Goal: Task Accomplishment & Management: Complete application form

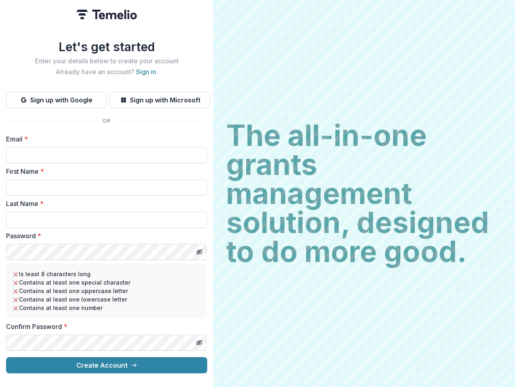
click at [258, 193] on h2 "The all-in-one grants management solution, designed to do more good." at bounding box center [364, 193] width 276 height 145
click at [56, 97] on button "Sign up with Google" at bounding box center [56, 100] width 101 height 16
click at [160, 97] on button "Sign up with Microsoft" at bounding box center [160, 100] width 101 height 16
click at [199, 249] on line "Toggle password visibility" at bounding box center [199, 251] width 5 height 5
click at [199, 340] on line "Toggle password visibility" at bounding box center [199, 342] width 5 height 5
